Goal: Transaction & Acquisition: Purchase product/service

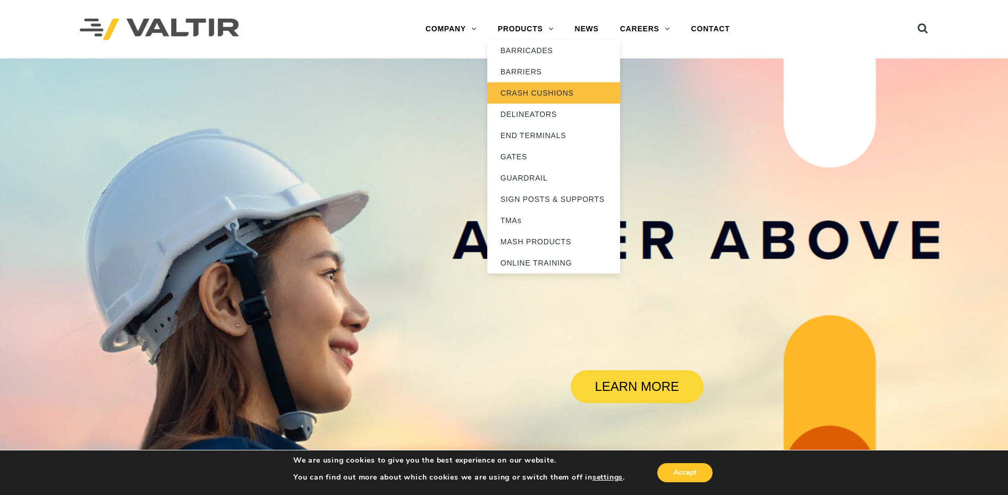
click at [532, 95] on link "CRASH CUSHIONS" at bounding box center [553, 92] width 133 height 21
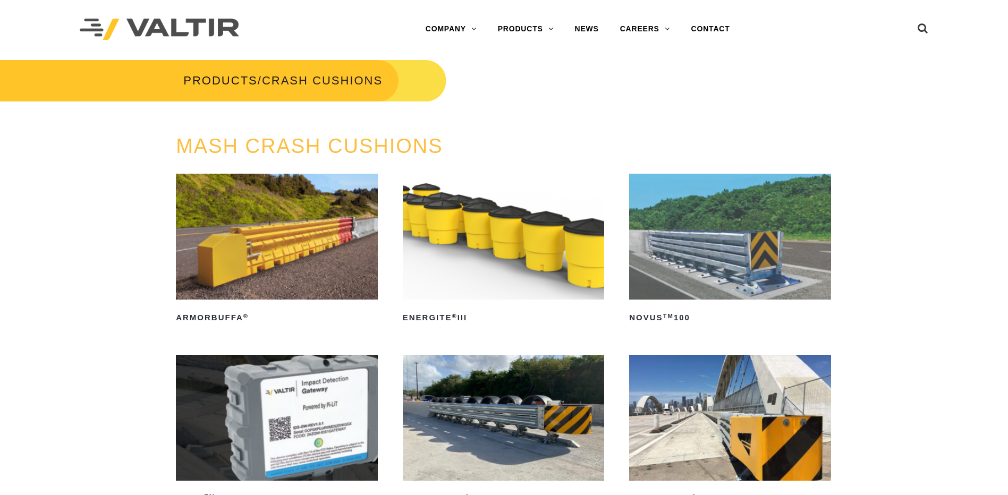
click at [728, 258] on img at bounding box center [730, 237] width 202 height 126
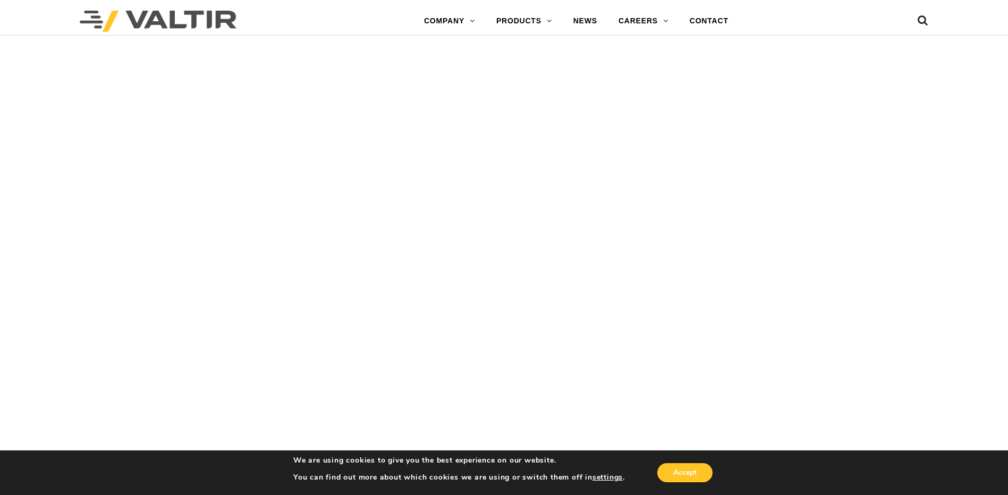
scroll to position [1435, 0]
